Goal: Task Accomplishment & Management: Complete application form

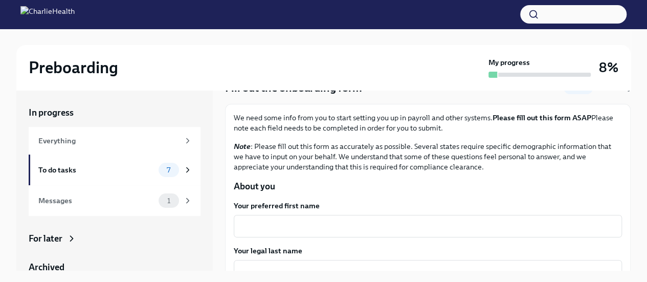
scroll to position [102, 0]
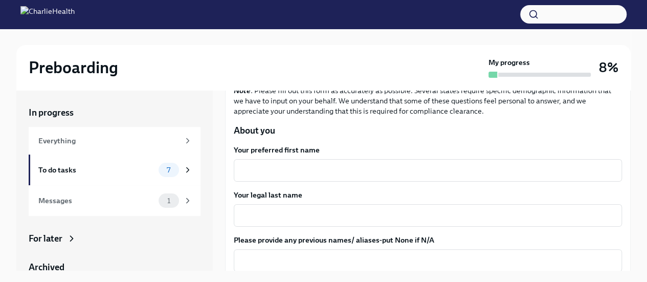
click at [250, 174] on textarea "Your preferred first name" at bounding box center [428, 170] width 376 height 12
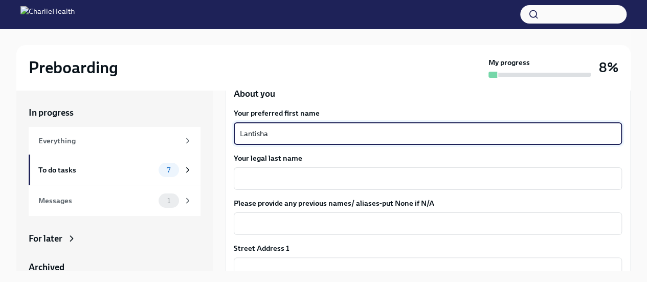
scroll to position [205, 0]
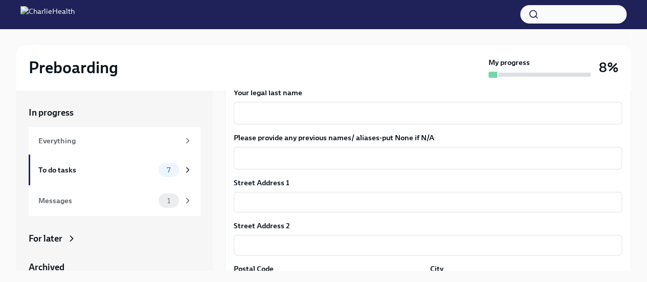
type textarea "Lantisha"
click at [288, 107] on textarea "Your legal last name" at bounding box center [428, 113] width 376 height 12
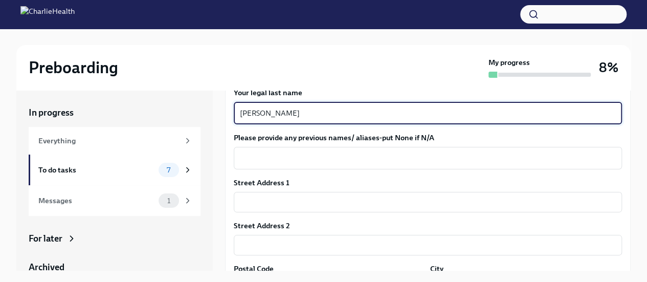
type textarea "[PERSON_NAME]"
click at [304, 162] on textarea "Please provide any previous names/ aliases-put None if N/A" at bounding box center [428, 158] width 376 height 12
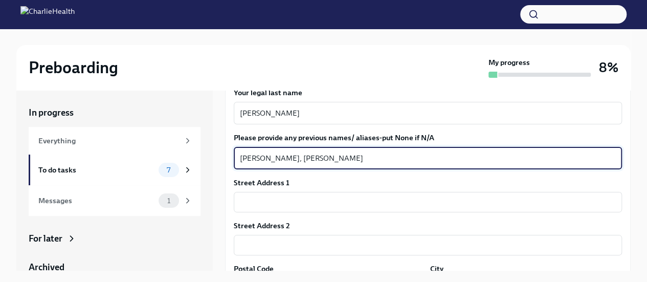
type textarea "[PERSON_NAME], [PERSON_NAME]"
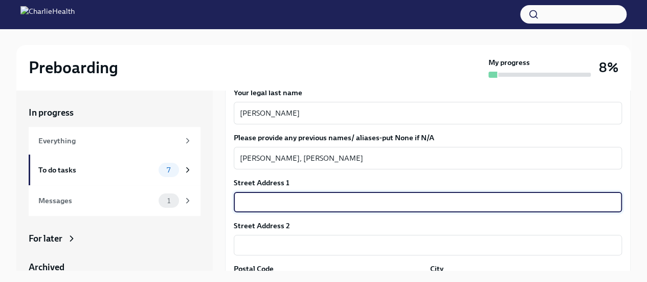
click at [278, 203] on input "text" at bounding box center [428, 202] width 388 height 20
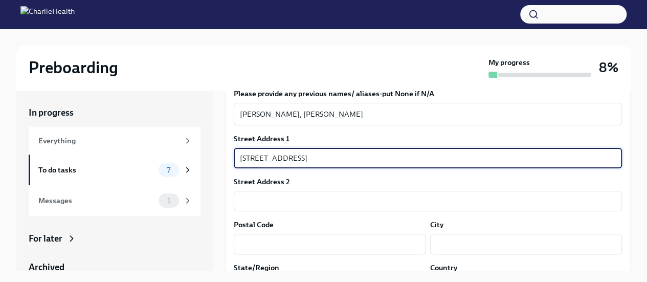
scroll to position [307, 0]
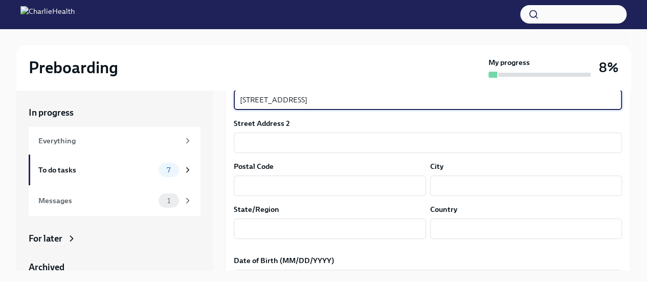
type input "[STREET_ADDRESS]"
click at [262, 187] on input "text" at bounding box center [330, 186] width 192 height 20
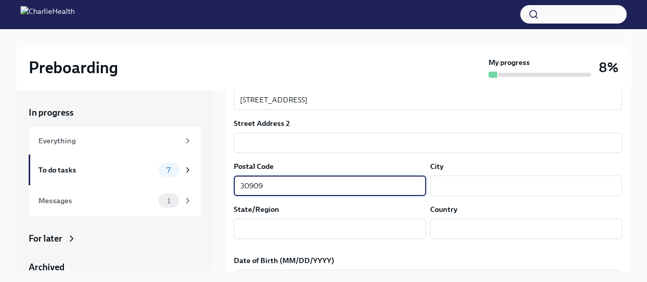
type input "30909"
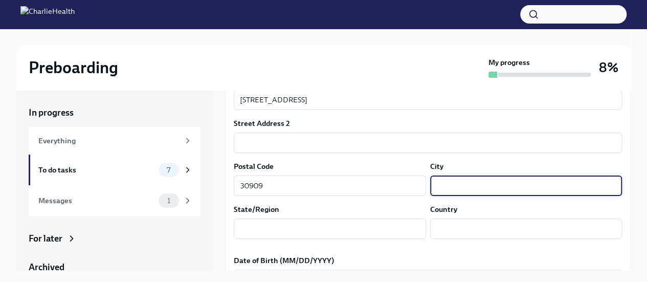
click at [469, 182] on input "text" at bounding box center [526, 186] width 192 height 20
type input "Augusta"
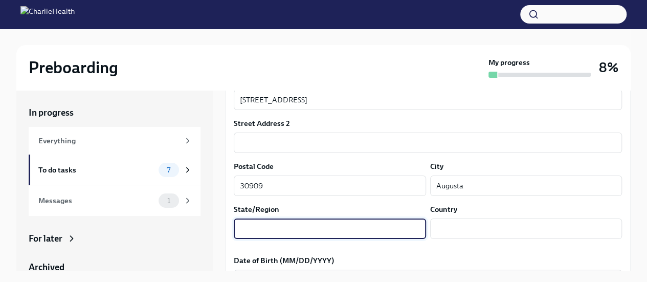
click at [335, 226] on input "text" at bounding box center [330, 229] width 192 height 20
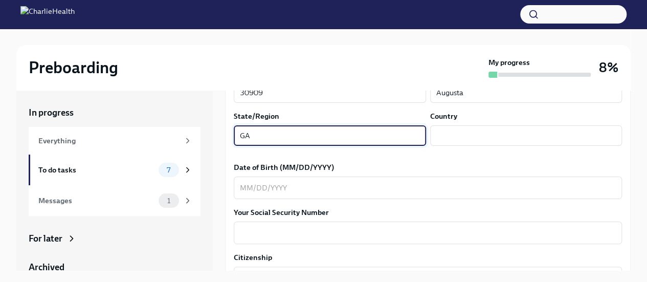
scroll to position [409, 0]
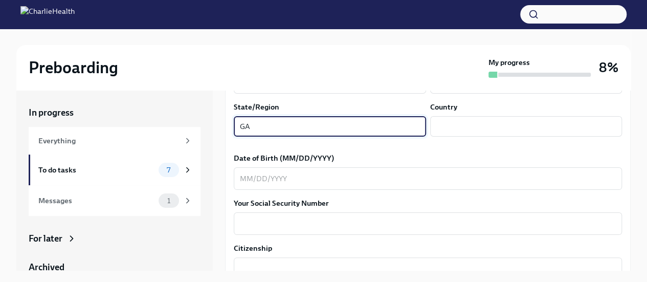
type input "GA"
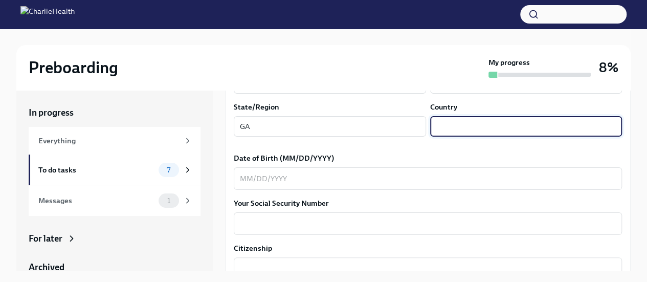
click at [455, 116] on input "text" at bounding box center [526, 126] width 192 height 20
type input "[GEOGRAPHIC_DATA]"
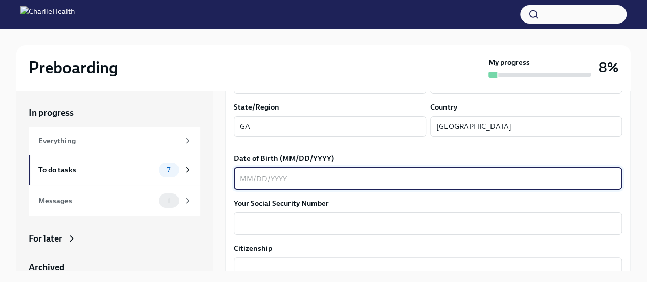
click at [242, 181] on textarea "Date of Birth (MM/DD/YYYY)" at bounding box center [428, 178] width 376 height 12
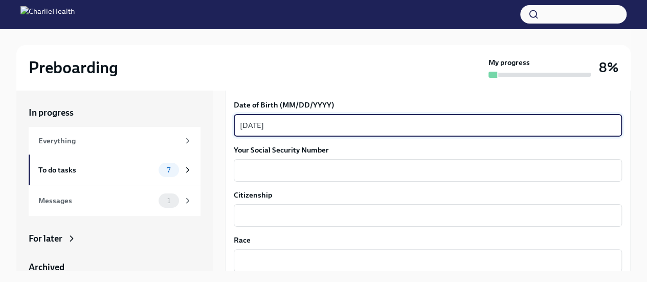
scroll to position [512, 0]
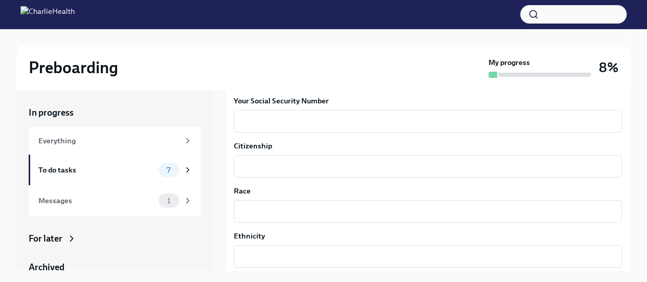
type textarea "[DATE]"
click at [267, 126] on textarea "Your Social Security Number" at bounding box center [428, 121] width 376 height 12
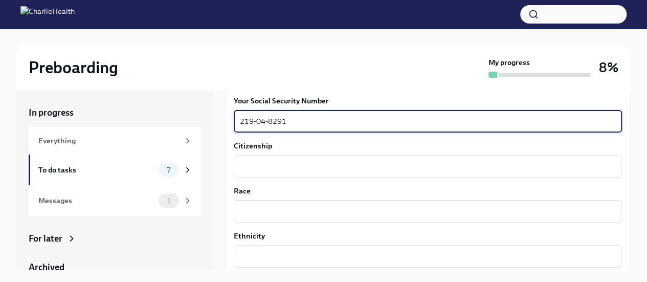
type textarea "219-04-8291"
click at [249, 167] on textarea "Citizenship" at bounding box center [428, 166] width 376 height 12
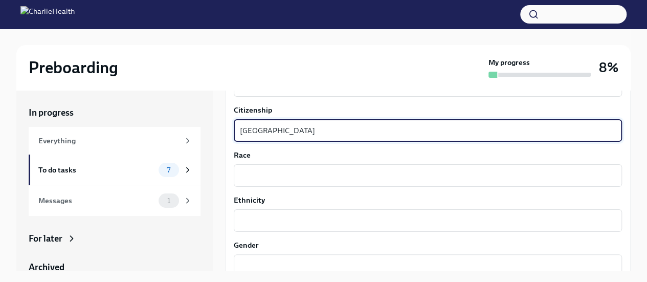
scroll to position [563, 0]
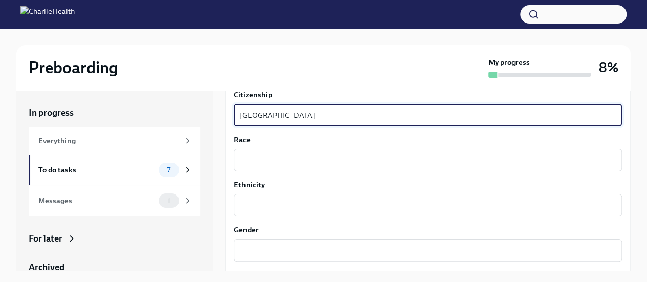
type textarea "[GEOGRAPHIC_DATA]"
click at [264, 153] on div "x ​" at bounding box center [428, 160] width 388 height 23
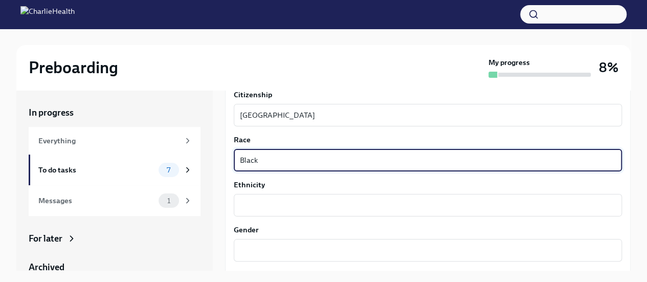
scroll to position [614, 0]
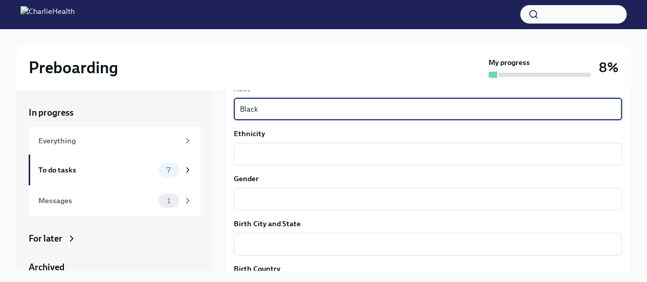
type textarea "Black"
click at [266, 155] on textarea "Ethnicity" at bounding box center [428, 154] width 376 height 12
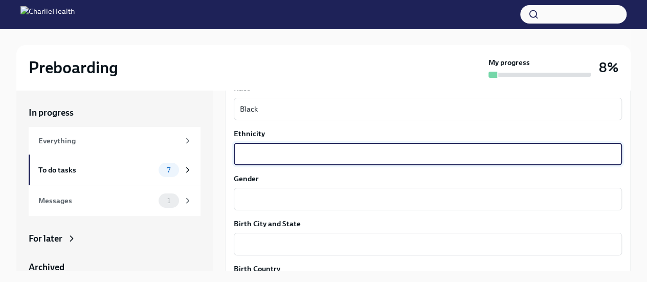
click at [264, 210] on div "x ​" at bounding box center [428, 199] width 388 height 23
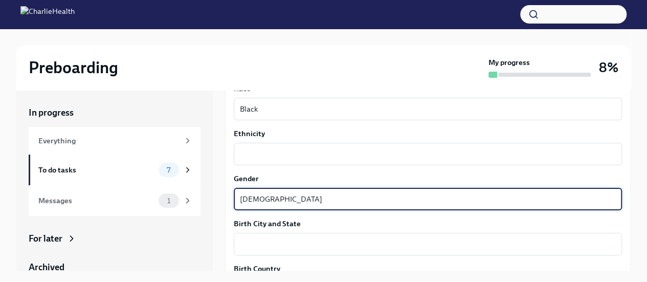
type textarea "[DEMOGRAPHIC_DATA]"
click at [266, 156] on textarea "Ethnicity" at bounding box center [428, 154] width 376 height 12
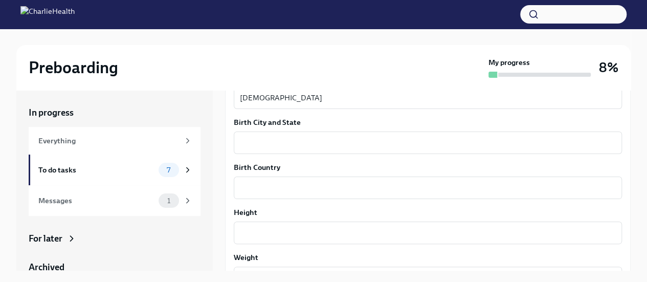
scroll to position [717, 0]
type textarea "[DEMOGRAPHIC_DATA]"
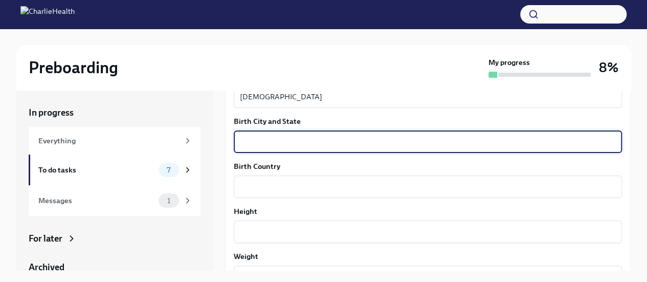
click at [261, 142] on textarea "Birth City and State" at bounding box center [428, 142] width 376 height 12
type textarea "Cheverly, MD"
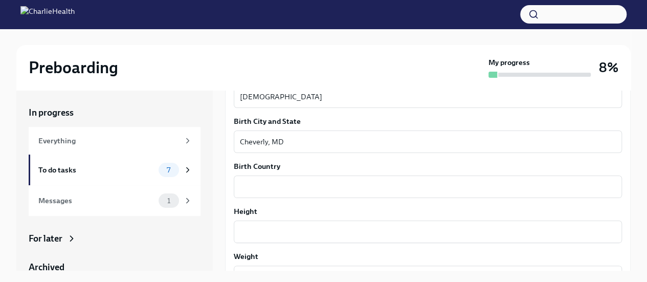
click at [268, 197] on div "x ​" at bounding box center [428, 187] width 388 height 23
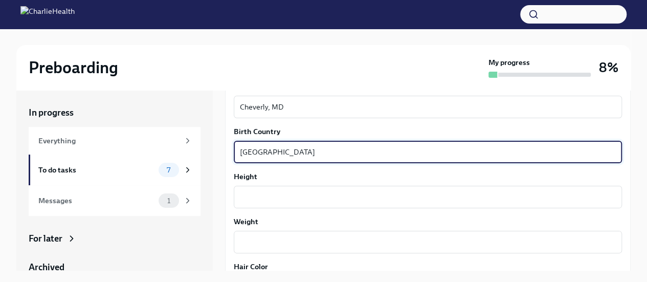
scroll to position [768, 0]
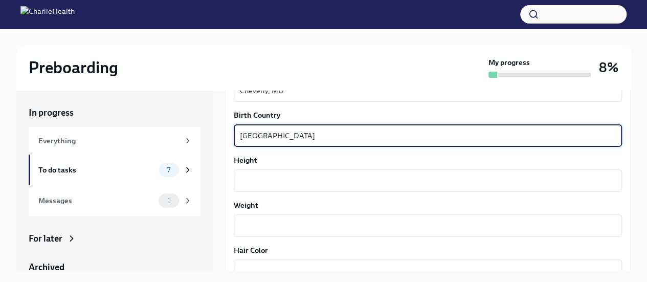
type textarea "[GEOGRAPHIC_DATA]"
click at [266, 172] on div "x ​" at bounding box center [428, 180] width 388 height 23
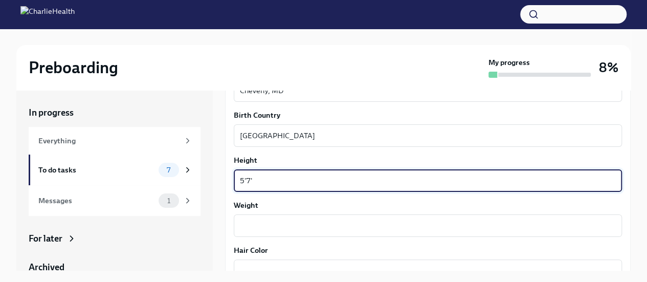
type textarea "5'7''"
drag, startPoint x: 267, startPoint y: 183, endPoint x: 235, endPoint y: 183, distance: 31.7
click at [235, 183] on div "5'7'' x ​" at bounding box center [428, 180] width 388 height 23
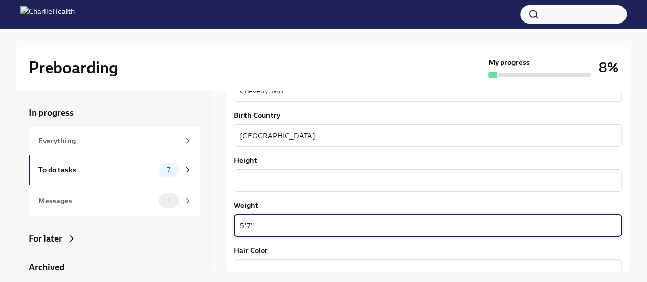
type textarea "5'7''"
click at [252, 180] on textarea "Height" at bounding box center [428, 181] width 376 height 12
drag, startPoint x: 257, startPoint y: 226, endPoint x: 237, endPoint y: 227, distance: 20.5
click at [237, 227] on div "5'7'' x ​" at bounding box center [428, 225] width 388 height 23
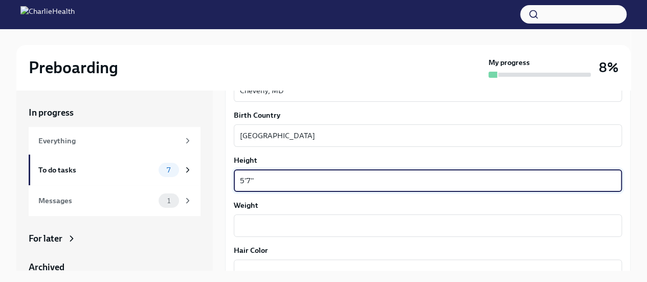
type textarea "5'7''"
click at [246, 225] on textarea "Weight" at bounding box center [428, 226] width 376 height 12
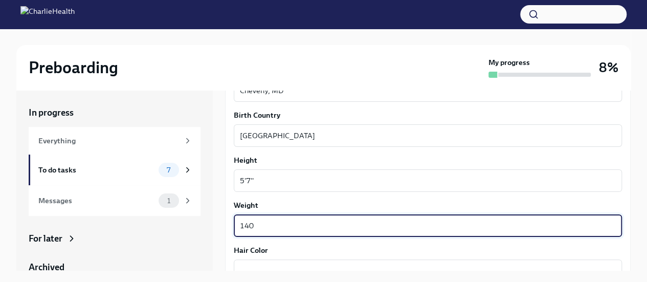
scroll to position [870, 0]
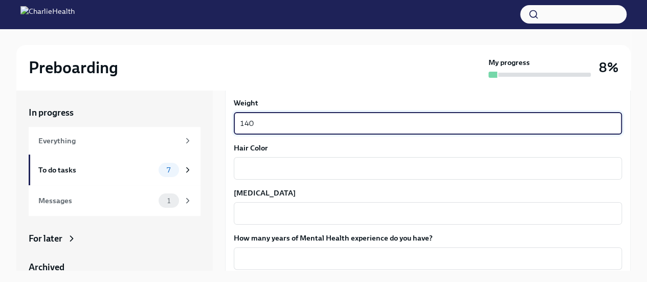
type textarea "140"
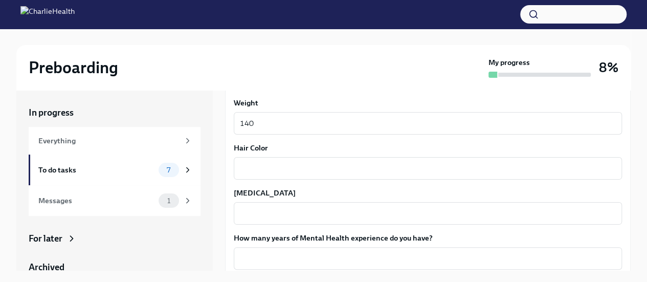
click at [274, 159] on div "x ​" at bounding box center [428, 168] width 388 height 23
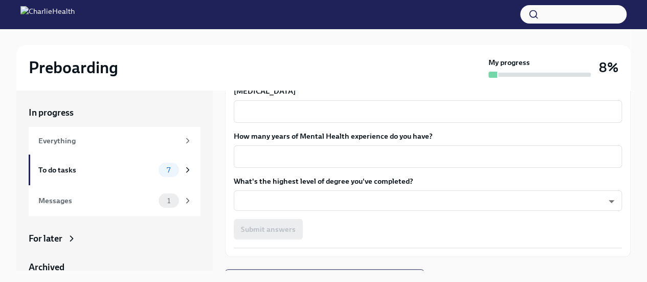
scroll to position [973, 0]
type textarea "black"
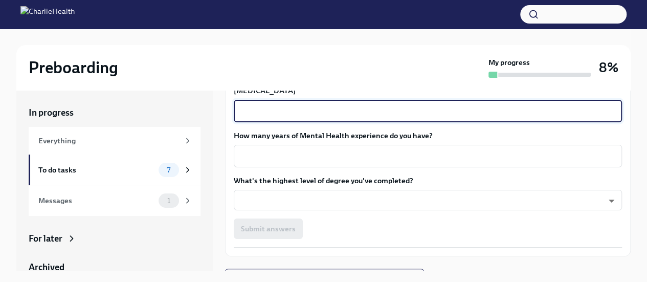
click at [281, 114] on textarea "[MEDICAL_DATA]" at bounding box center [428, 111] width 376 height 12
type textarea "bbrown"
click at [294, 153] on textarea "How many years of Mental Health experience do you have?" at bounding box center [428, 156] width 376 height 12
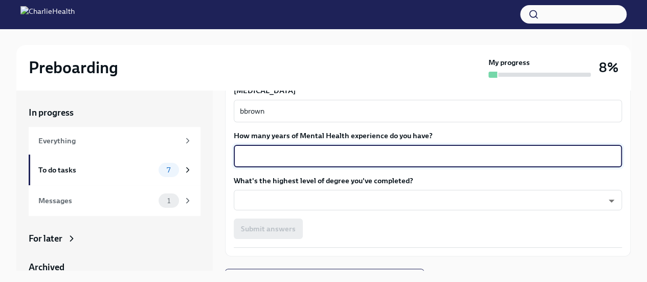
type textarea "1"
type textarea "20"
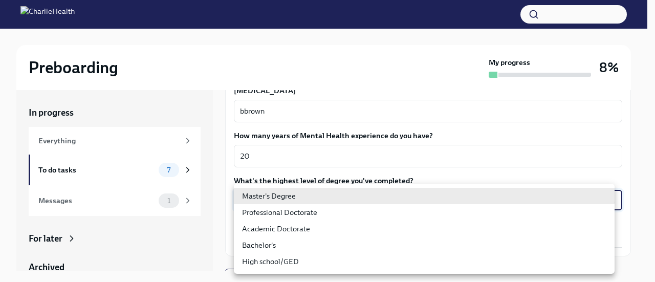
click at [297, 193] on body "Preboarding My progress 8% In progress Everything To do tasks 7 Messages 1 For …" at bounding box center [327, 149] width 655 height 299
click at [276, 198] on li "Master's Degree" at bounding box center [424, 196] width 381 height 16
type input "2vBr-ghkD"
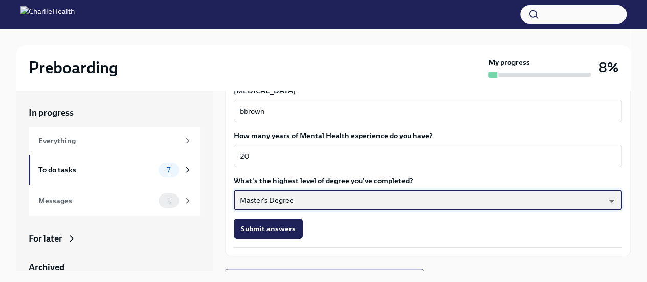
scroll to position [870, 0]
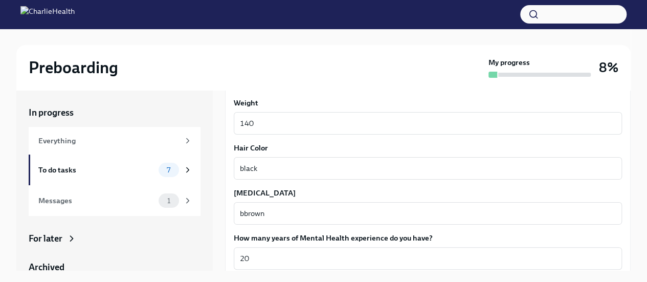
click at [245, 212] on textarea "bbrown" at bounding box center [428, 213] width 376 height 12
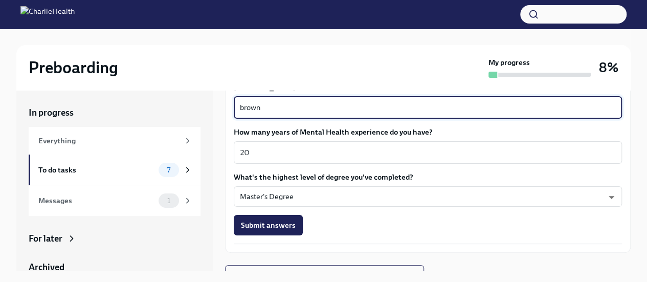
scroll to position [990, 0]
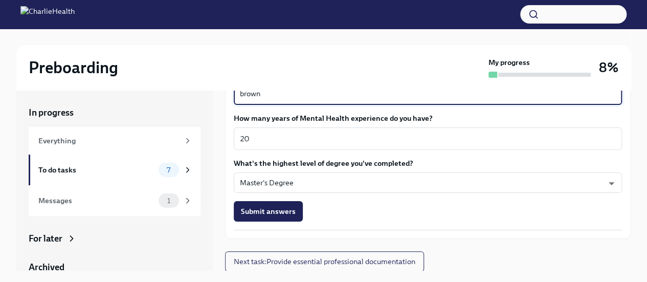
type textarea "brown"
click at [287, 210] on span "Submit answers" at bounding box center [268, 211] width 55 height 10
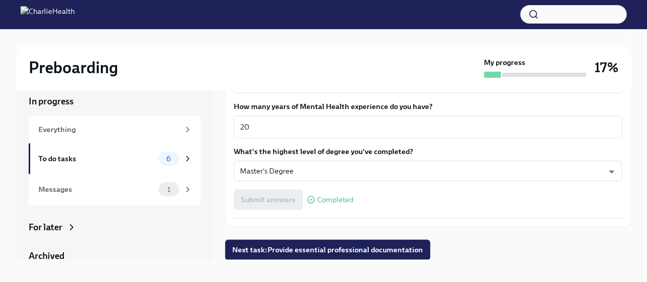
scroll to position [17, 0]
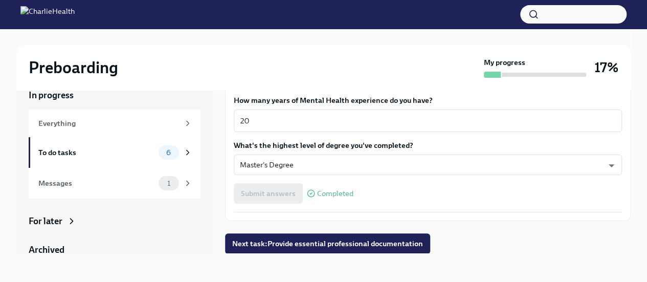
click at [307, 245] on span "Next task : Provide essential professional documentation" at bounding box center [327, 244] width 191 height 10
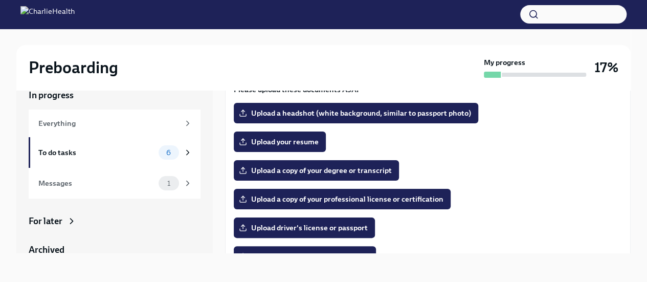
scroll to position [67, 0]
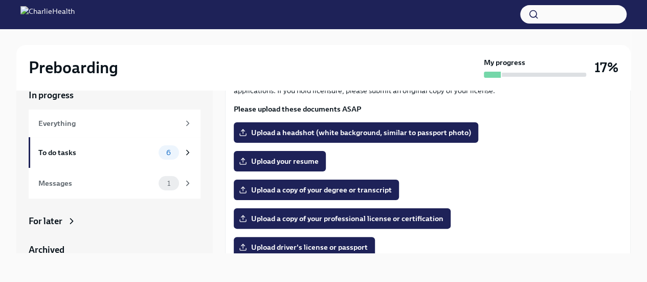
click at [323, 192] on span "Upload a copy of your degree or transcript" at bounding box center [316, 190] width 151 height 10
click at [0, 0] on input "Upload a copy of your degree or transcript" at bounding box center [0, 0] width 0 height 0
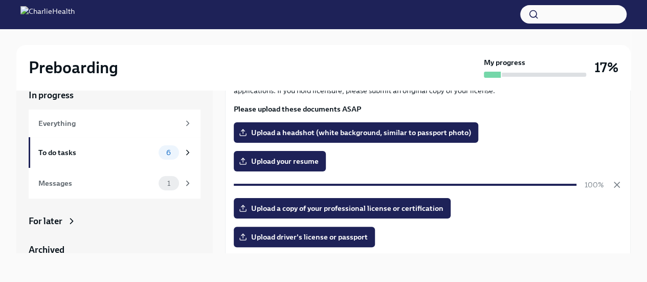
click at [280, 154] on label "Upload your resume" at bounding box center [280, 161] width 92 height 20
click at [0, 0] on input "Upload your resume" at bounding box center [0, 0] width 0 height 0
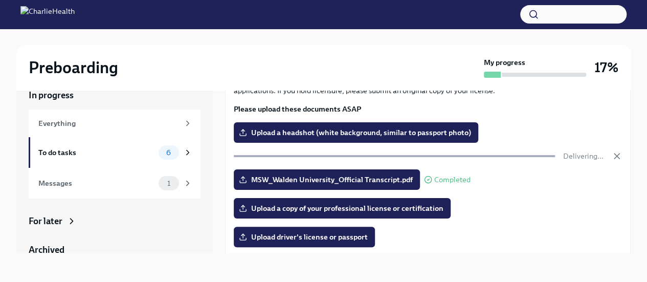
click at [304, 211] on span "Upload a copy of your professional license or certification" at bounding box center [342, 208] width 203 height 10
click at [0, 0] on input "Upload a copy of your professional license or certification" at bounding box center [0, 0] width 0 height 0
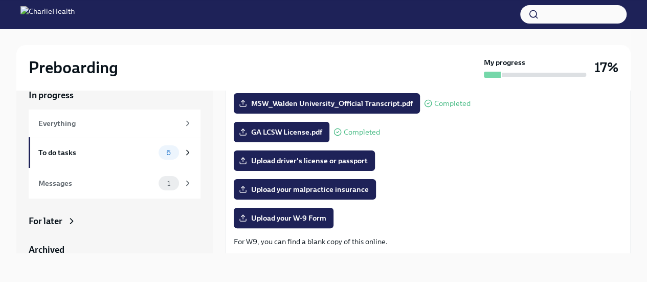
scroll to position [169, 0]
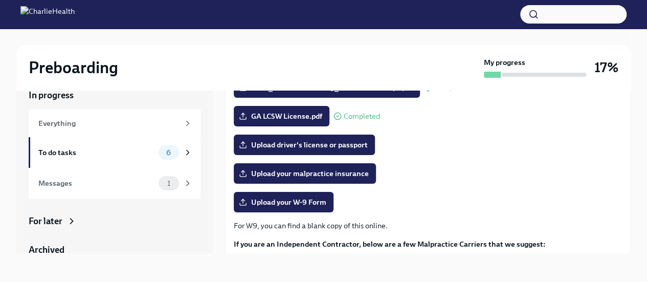
click at [309, 176] on span "Upload your malpractice insurance" at bounding box center [305, 173] width 128 height 10
click at [0, 0] on input "Upload your malpractice insurance" at bounding box center [0, 0] width 0 height 0
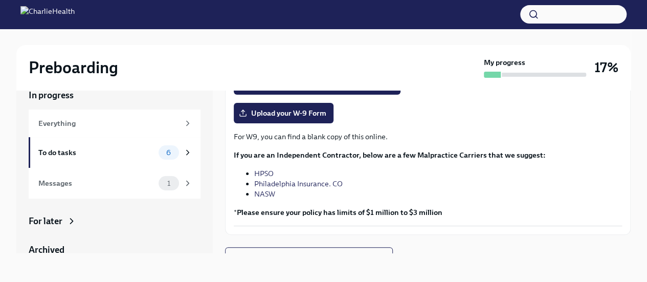
scroll to position [271, 0]
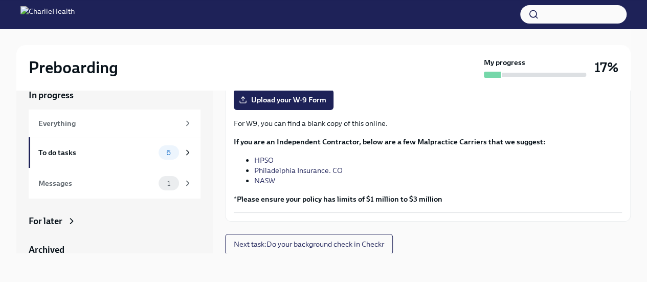
click at [183, 154] on icon at bounding box center [187, 152] width 9 height 9
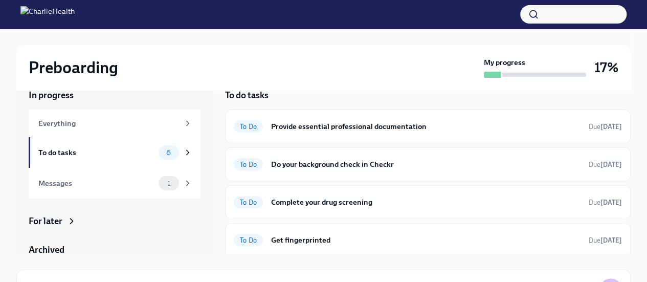
click at [285, 163] on h6 "Do your background check in Checkr" at bounding box center [426, 164] width 310 height 11
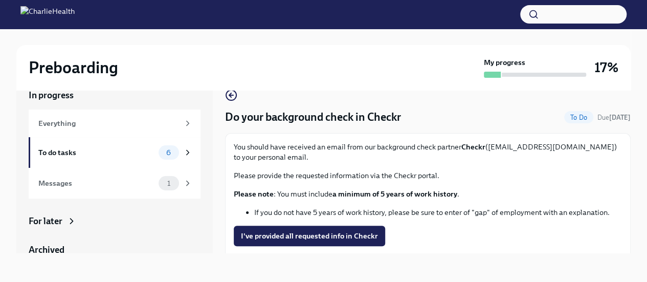
click at [286, 240] on span "I've provided all requested info in Checkr" at bounding box center [309, 236] width 137 height 10
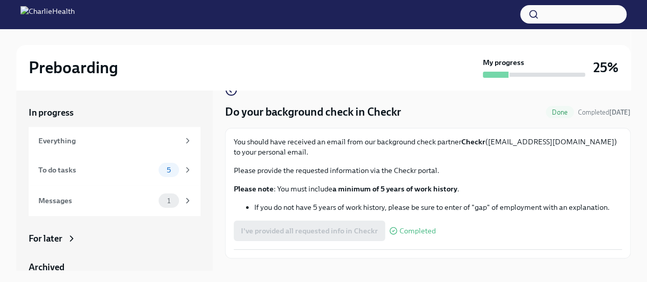
scroll to position [42, 0]
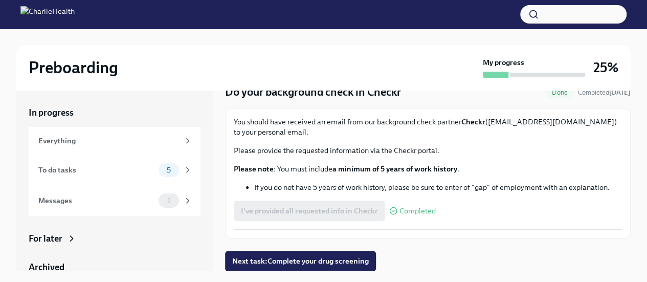
click at [183, 169] on icon at bounding box center [187, 169] width 9 height 9
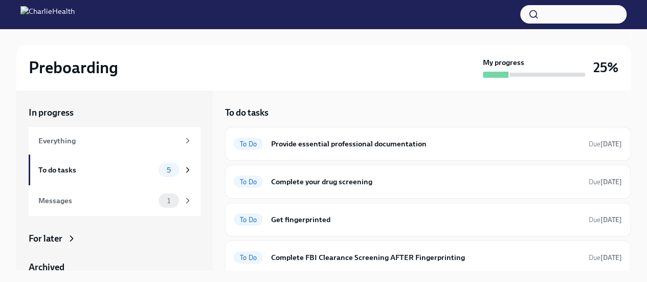
click at [311, 144] on h6 "Provide essential professional documentation" at bounding box center [426, 143] width 310 height 11
